Goal: Task Accomplishment & Management: Manage account settings

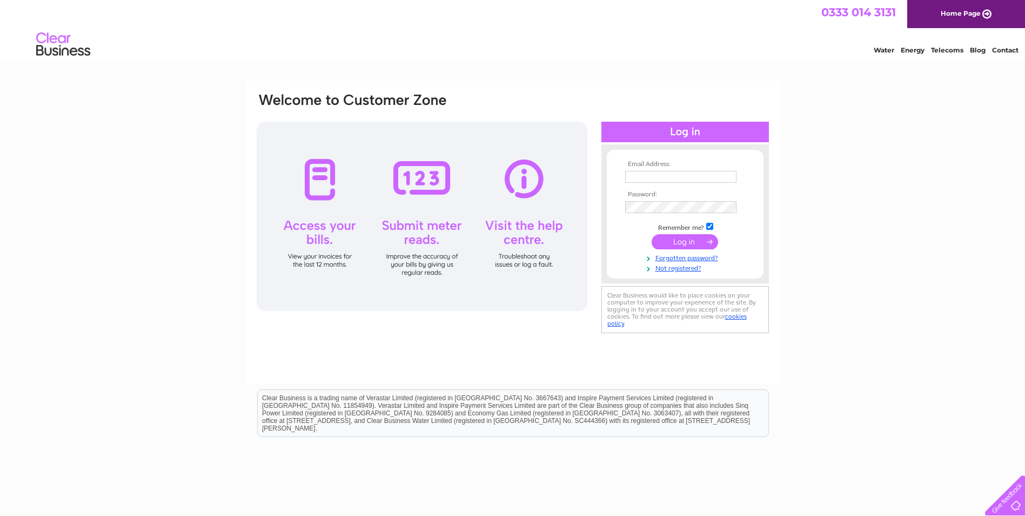
type input "suzanne.howell@ihg.com"
click at [681, 243] on input "submit" at bounding box center [685, 241] width 66 height 15
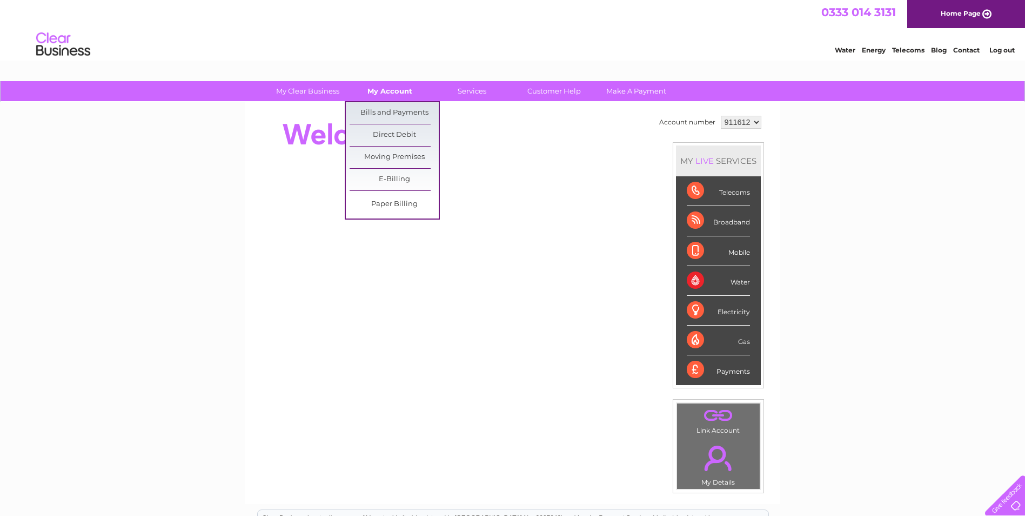
click at [394, 95] on link "My Account" at bounding box center [389, 91] width 89 height 20
click at [401, 115] on link "Bills and Payments" at bounding box center [394, 113] width 89 height 22
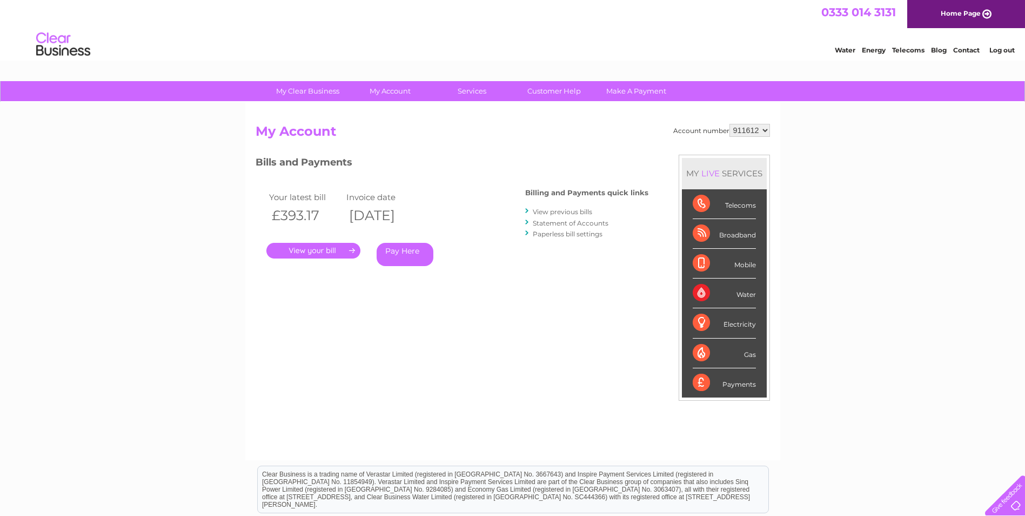
click at [328, 249] on link "." at bounding box center [313, 251] width 94 height 16
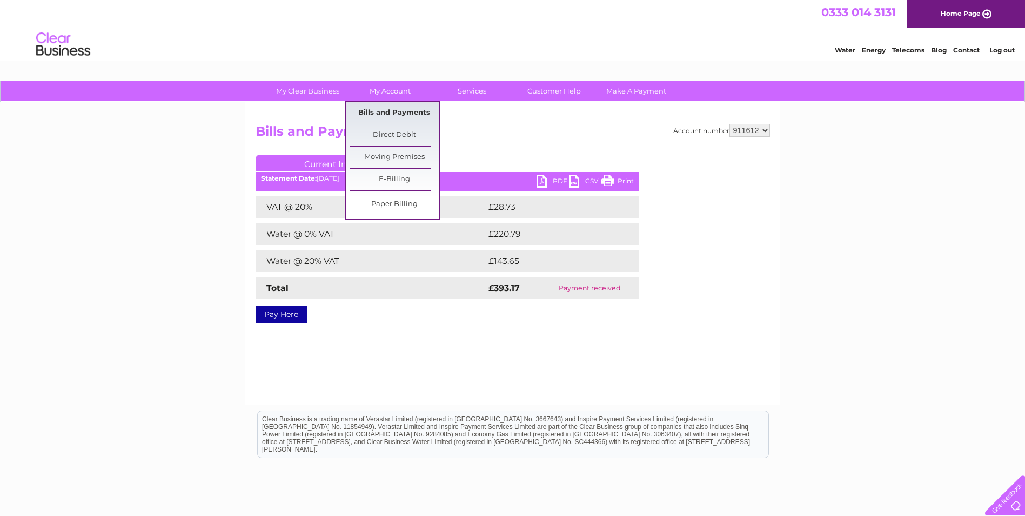
click at [403, 112] on link "Bills and Payments" at bounding box center [394, 113] width 89 height 22
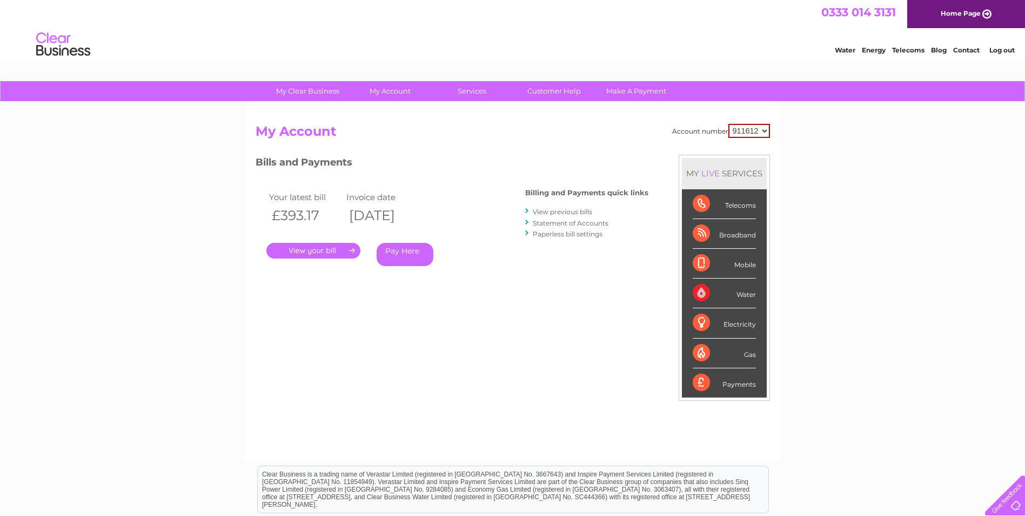
click at [577, 212] on link "View previous bills" at bounding box center [562, 212] width 59 height 8
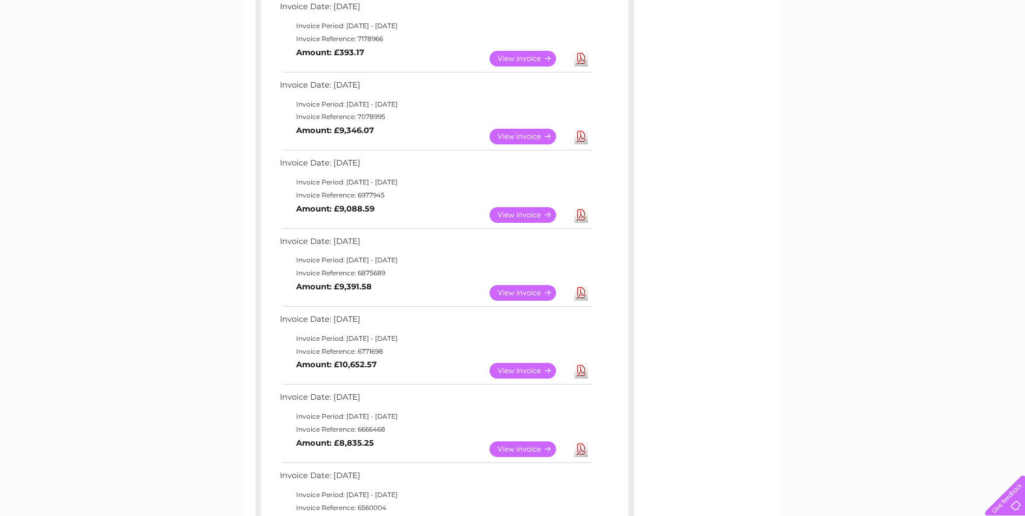
scroll to position [216, 0]
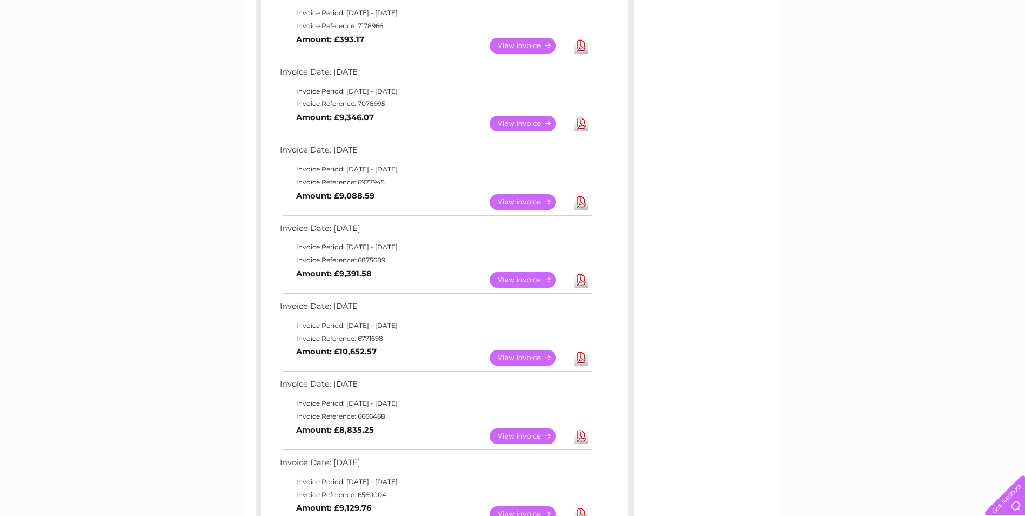
click at [577, 278] on link "Download" at bounding box center [581, 280] width 14 height 16
click at [580, 200] on link "Download" at bounding box center [581, 202] width 14 height 16
